Goal: Task Accomplishment & Management: Use online tool/utility

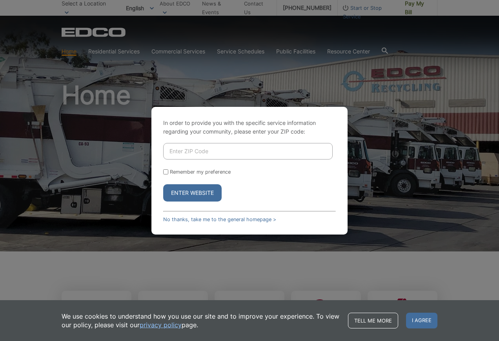
click at [177, 151] on input "Enter ZIP Code" at bounding box center [248, 151] width 170 height 16
type input "92020"
click at [184, 192] on button "Enter Website" at bounding box center [192, 192] width 59 height 17
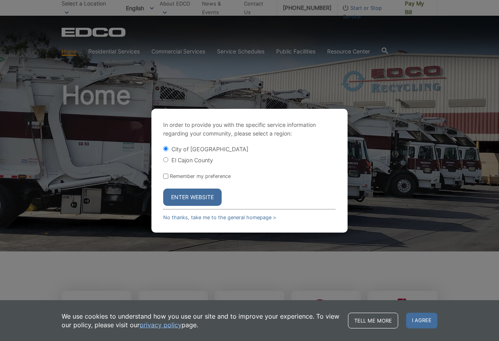
click at [198, 200] on button "Enter Website" at bounding box center [192, 196] width 59 height 17
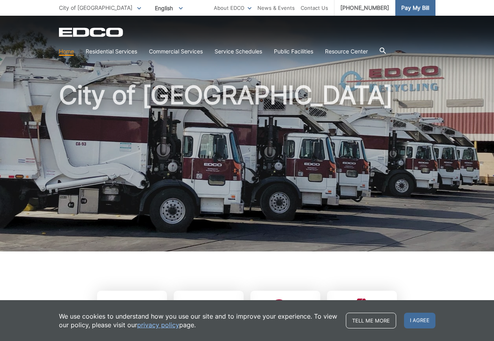
click at [412, 8] on span "Pay My Bill" at bounding box center [415, 8] width 28 height 9
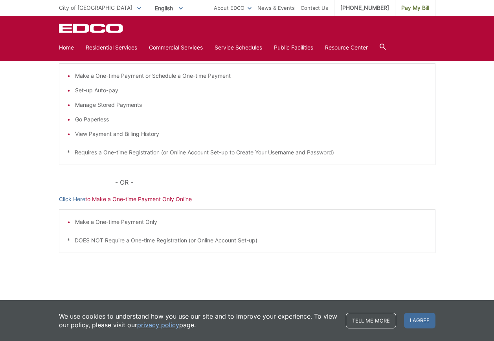
scroll to position [153, 0]
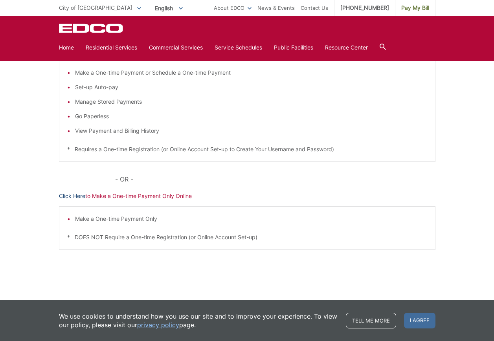
click at [69, 197] on link "Click Here" at bounding box center [72, 196] width 26 height 9
